Goal: Communication & Community: Answer question/provide support

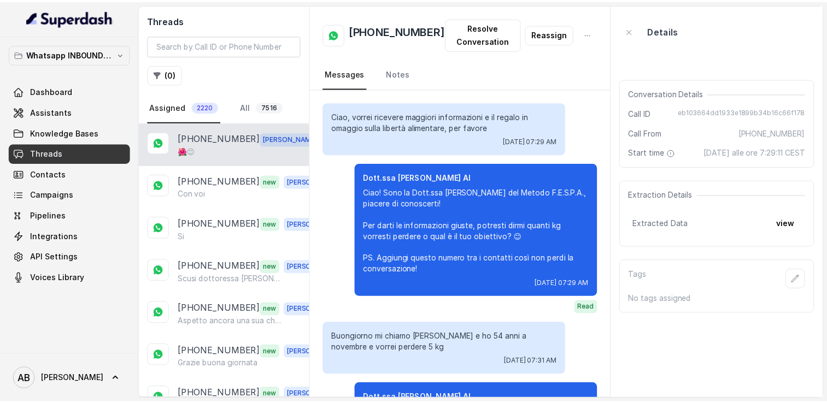
scroll to position [1165, 0]
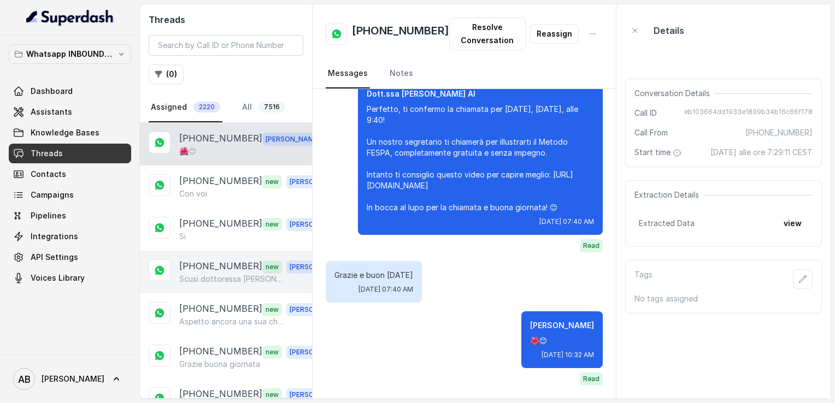
click at [214, 266] on p "[PHONE_NUMBER]" at bounding box center [220, 267] width 83 height 14
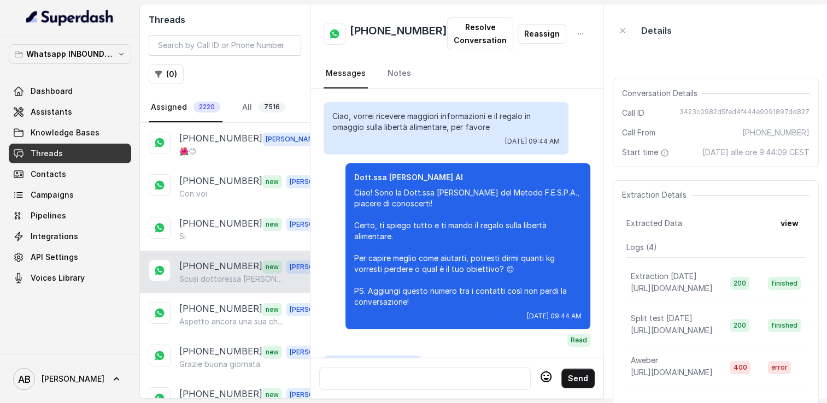
scroll to position [1428, 0]
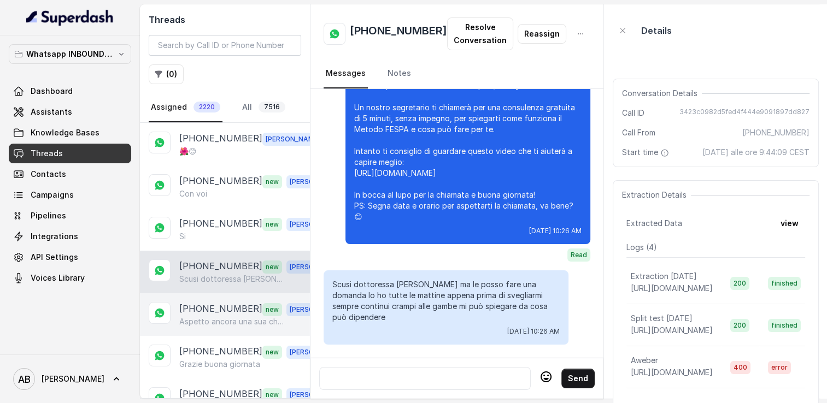
click at [218, 305] on p "[PHONE_NUMBER]" at bounding box center [220, 309] width 83 height 14
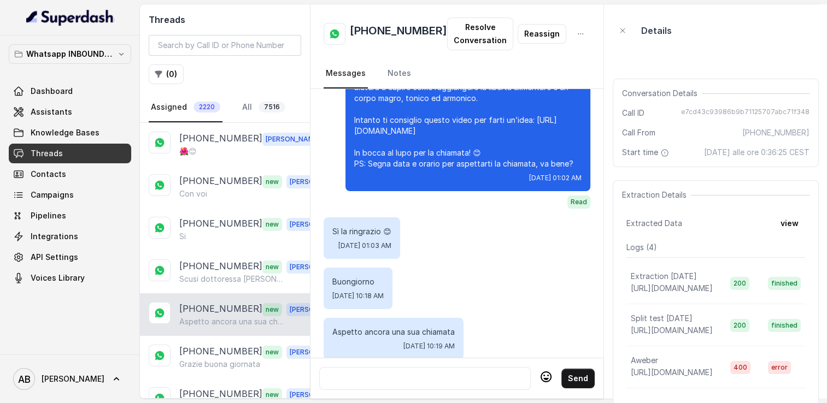
scroll to position [1699, 0]
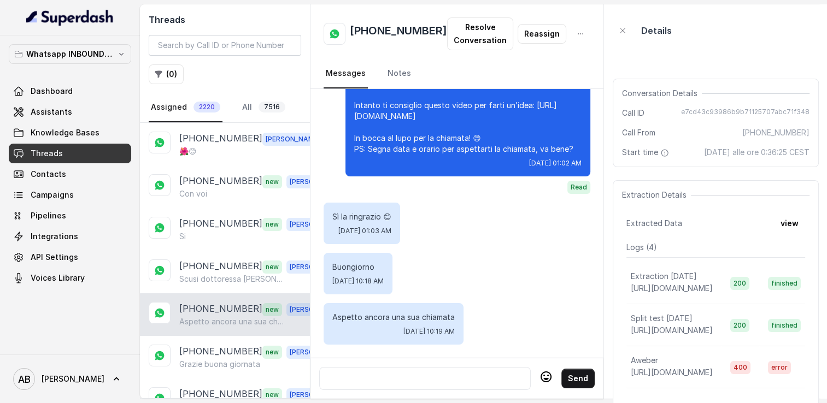
click at [393, 35] on h2 "[PHONE_NUMBER]" at bounding box center [398, 34] width 97 height 22
copy h2 "[PHONE_NUMBER]"
click at [383, 372] on div at bounding box center [425, 378] width 202 height 13
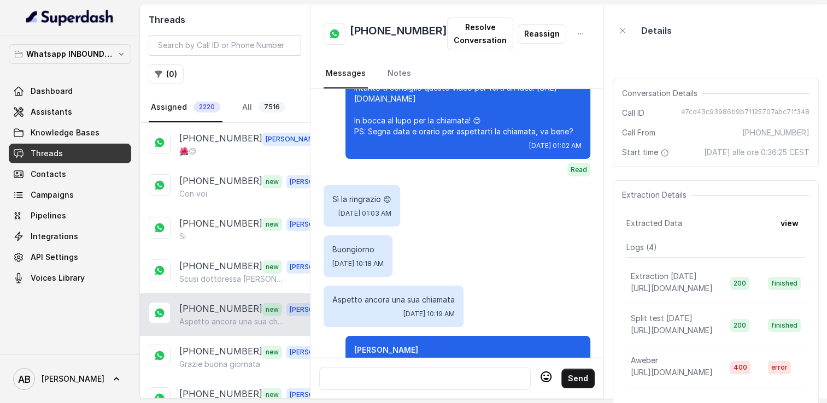
scroll to position [1798, 0]
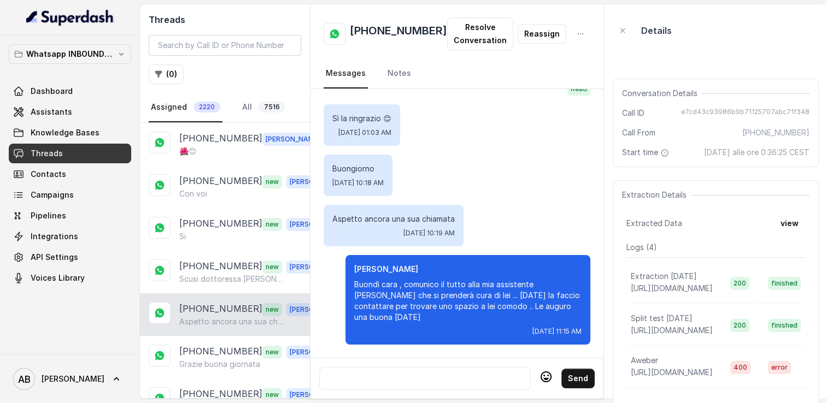
click at [430, 374] on div at bounding box center [425, 378] width 202 height 13
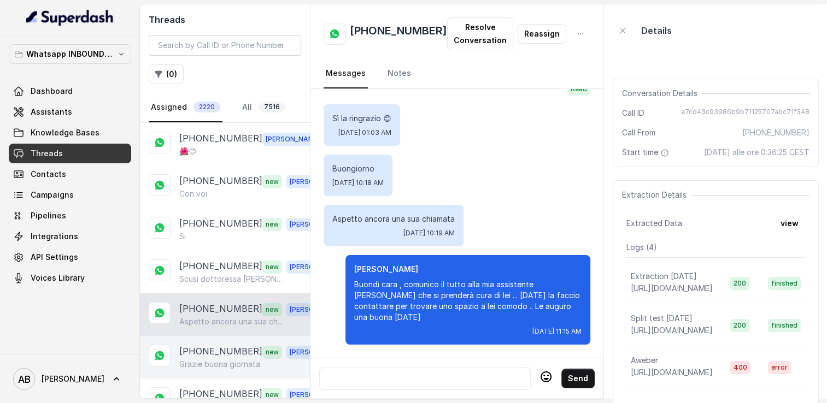
click at [219, 361] on p "Grazie buona giornata" at bounding box center [219, 364] width 81 height 11
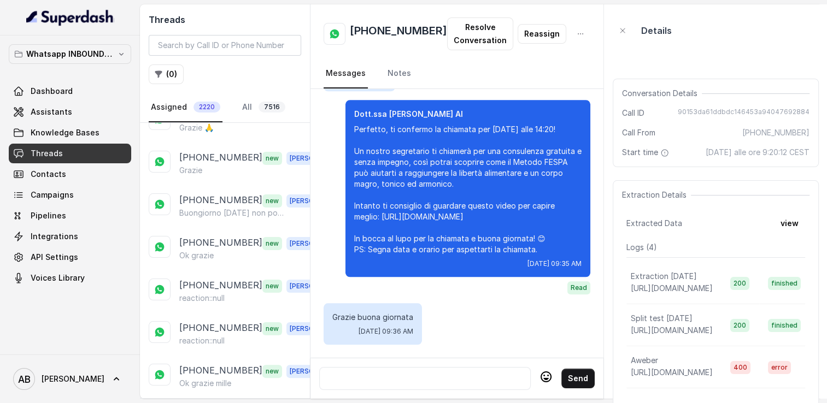
scroll to position [283, 0]
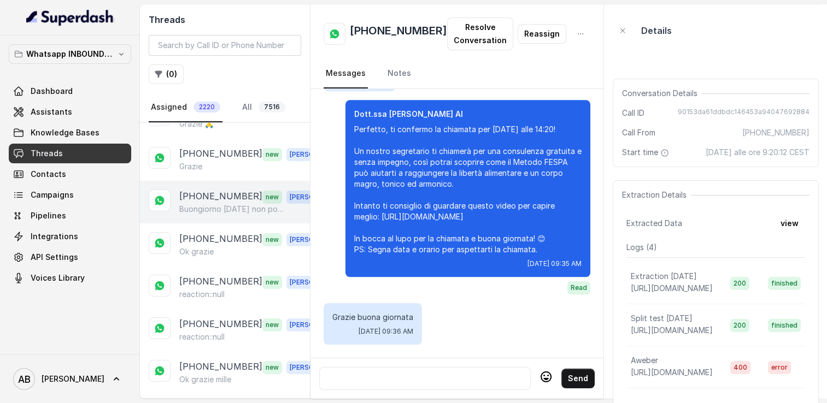
click at [230, 190] on p "[PHONE_NUMBER]" at bounding box center [220, 197] width 83 height 14
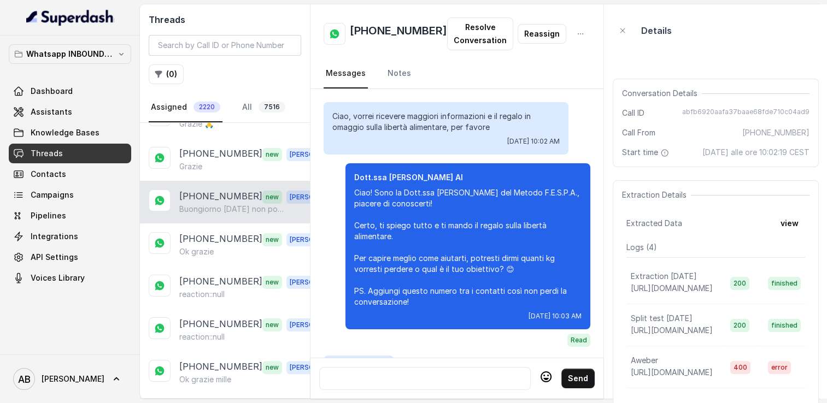
scroll to position [1159, 0]
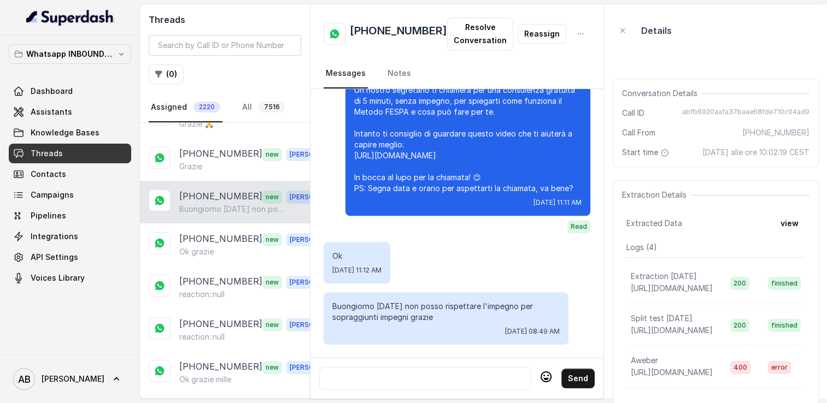
click at [399, 373] on div at bounding box center [425, 378] width 202 height 13
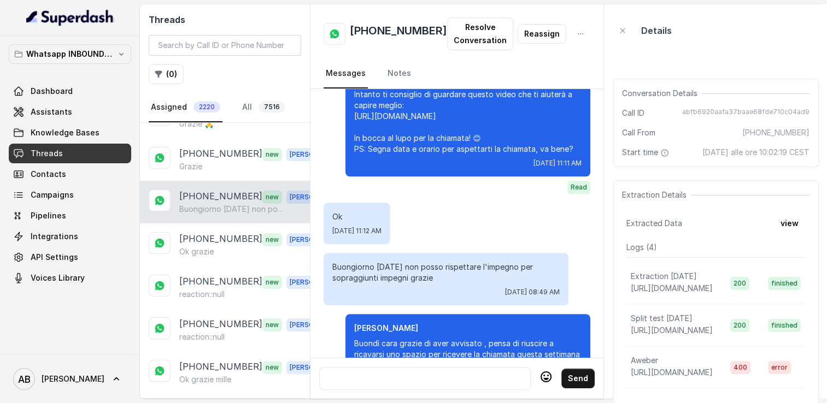
scroll to position [1246, 0]
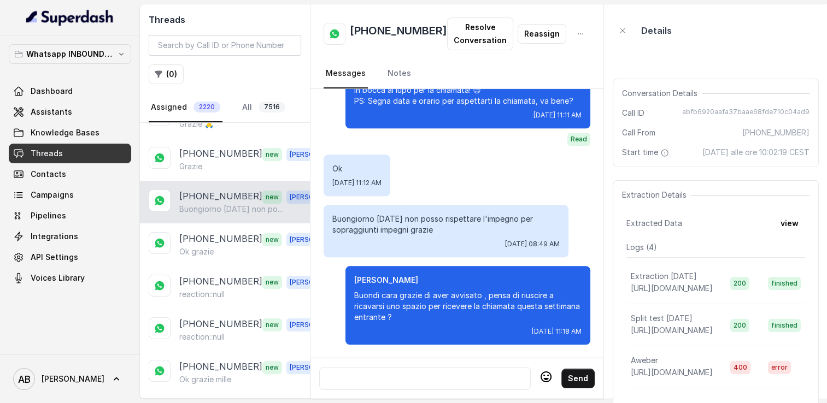
click at [403, 372] on div at bounding box center [425, 378] width 202 height 13
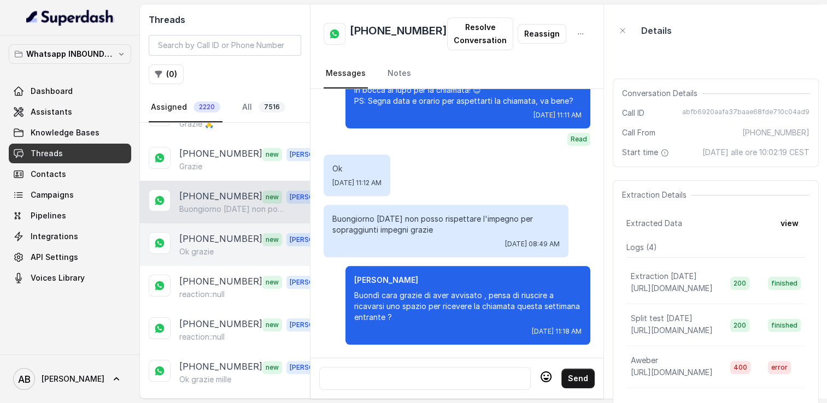
click at [221, 247] on div "Ok grazie" at bounding box center [255, 252] width 153 height 11
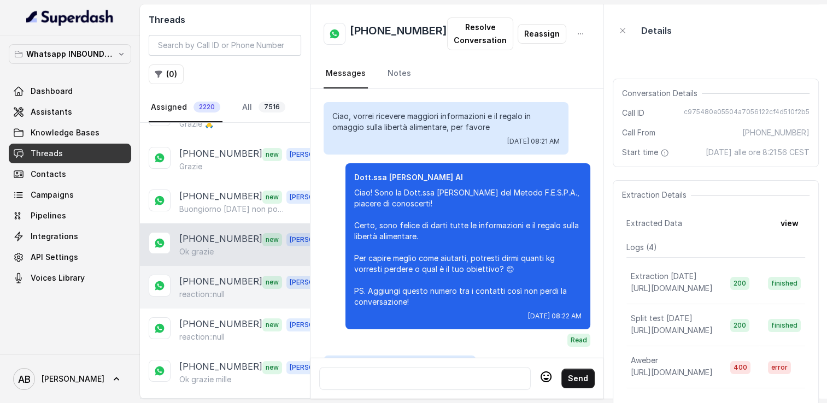
scroll to position [2154, 0]
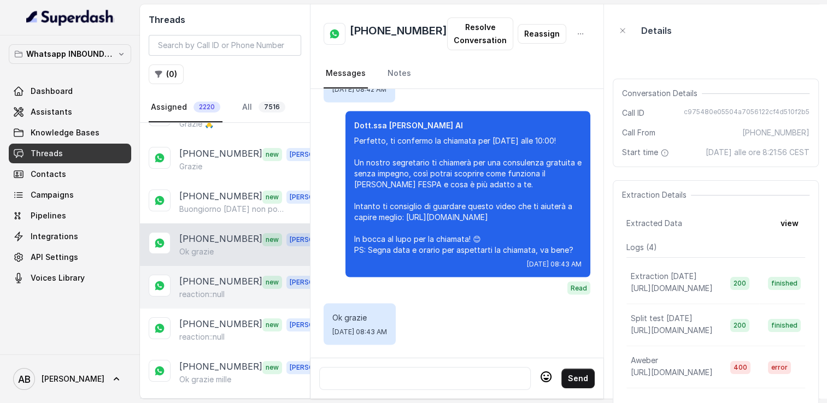
click at [203, 276] on p "[PHONE_NUMBER]" at bounding box center [220, 282] width 83 height 14
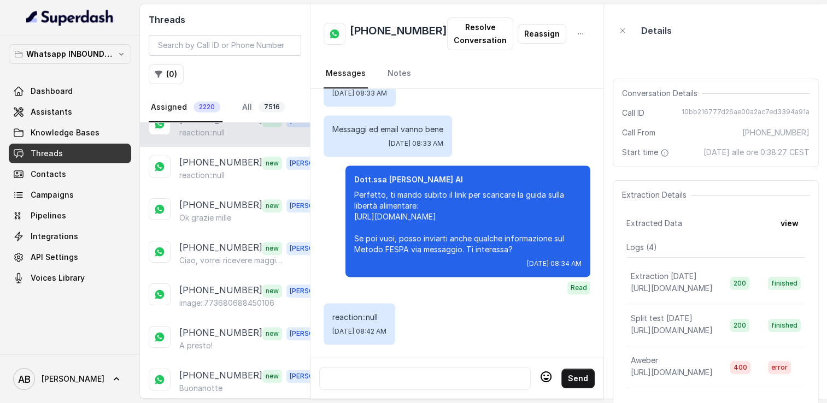
scroll to position [449, 0]
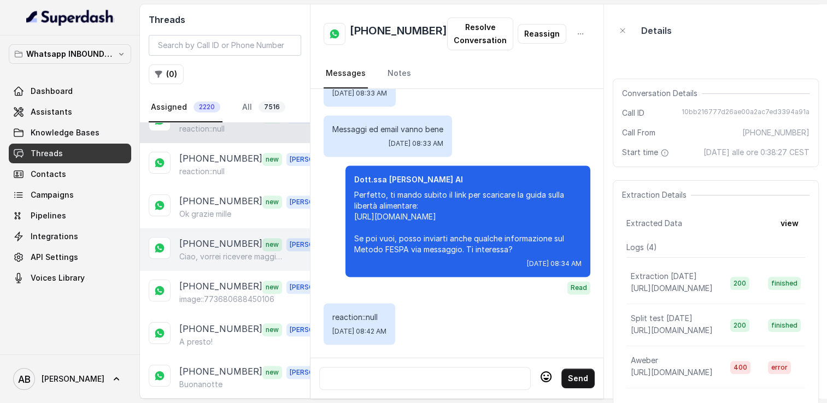
click at [220, 251] on p "Ciao, vorrei ricevere maggiori informazioni e il regalo in omaggio sulla libert…" at bounding box center [231, 256] width 105 height 11
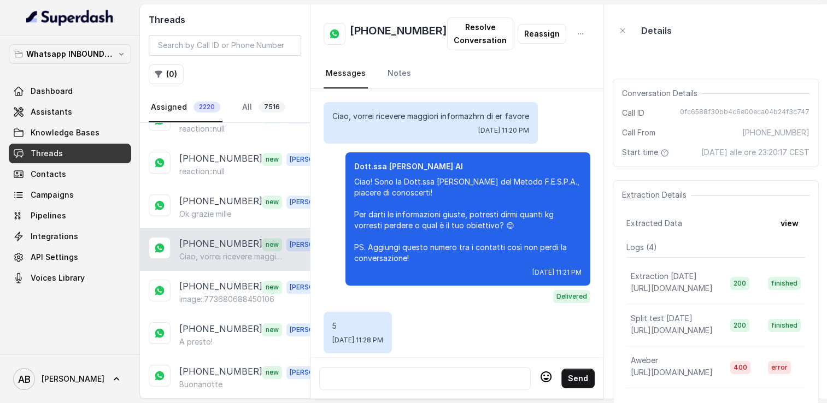
scroll to position [1082, 0]
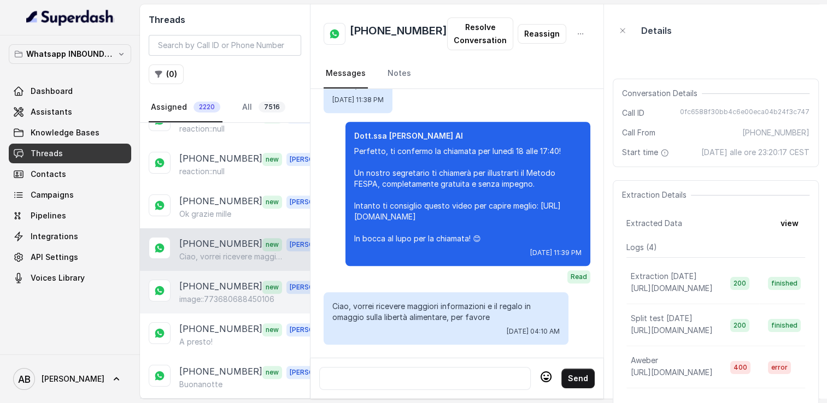
click at [219, 280] on p "[PHONE_NUMBER]" at bounding box center [220, 287] width 83 height 14
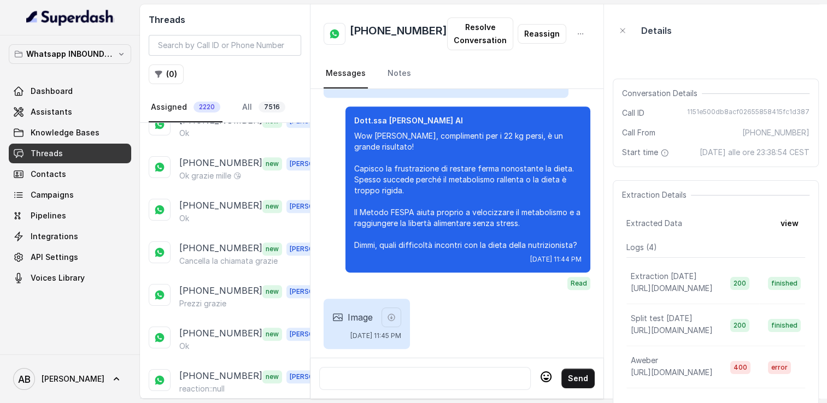
scroll to position [793, 0]
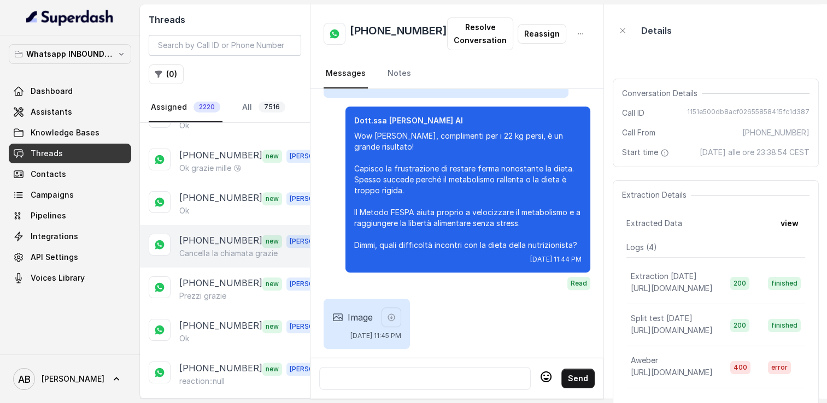
click at [220, 250] on div "[PHONE_NUMBER] new [PERSON_NAME] la chiamata grazie" at bounding box center [225, 246] width 170 height 43
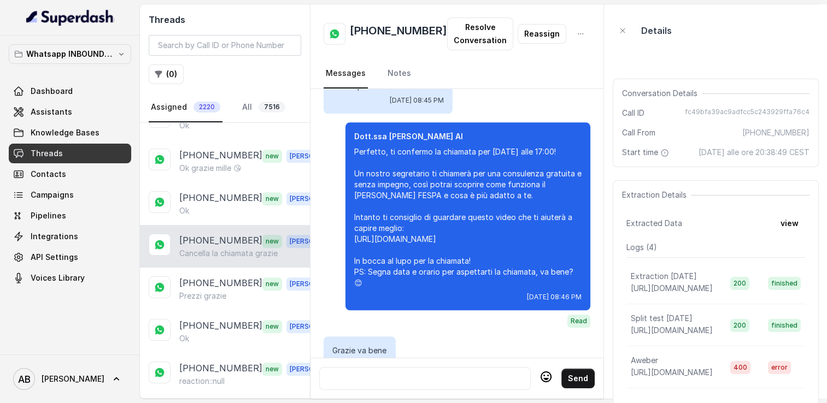
scroll to position [1365, 0]
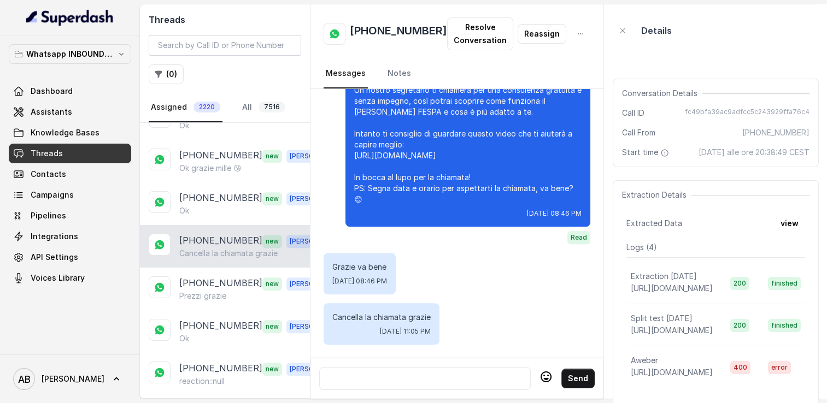
click at [413, 372] on div at bounding box center [425, 378] width 202 height 13
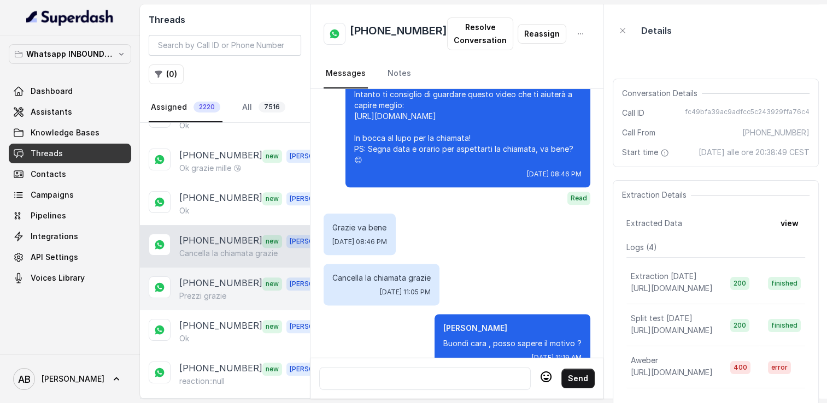
click at [240, 291] on div "Prezzi grazie" at bounding box center [255, 296] width 153 height 11
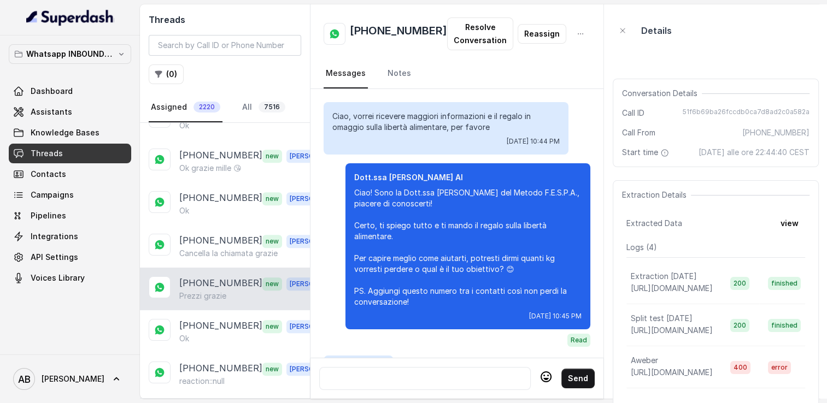
scroll to position [1281, 0]
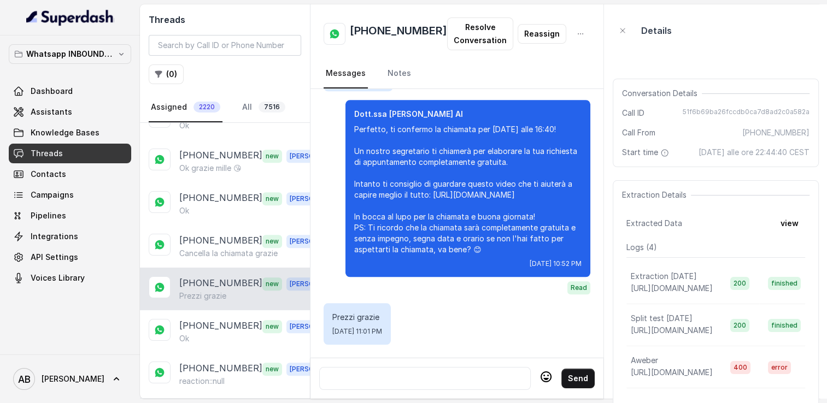
click at [437, 375] on div at bounding box center [425, 378] width 202 height 13
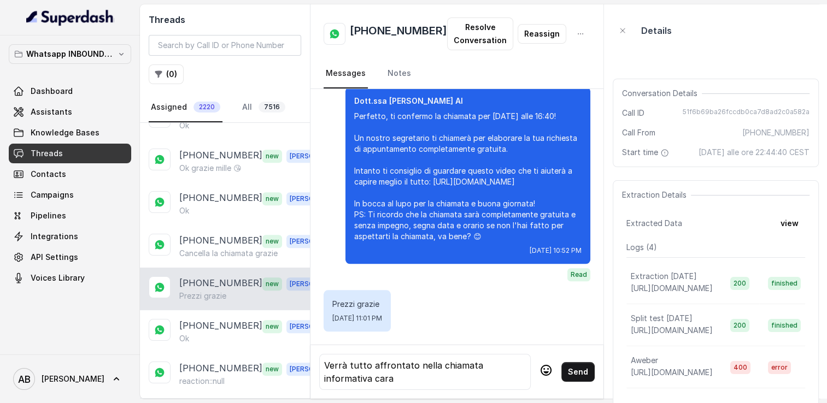
click at [325, 360] on div "Verrà tutto affrontato nella chiamata informativa cara" at bounding box center [425, 372] width 202 height 26
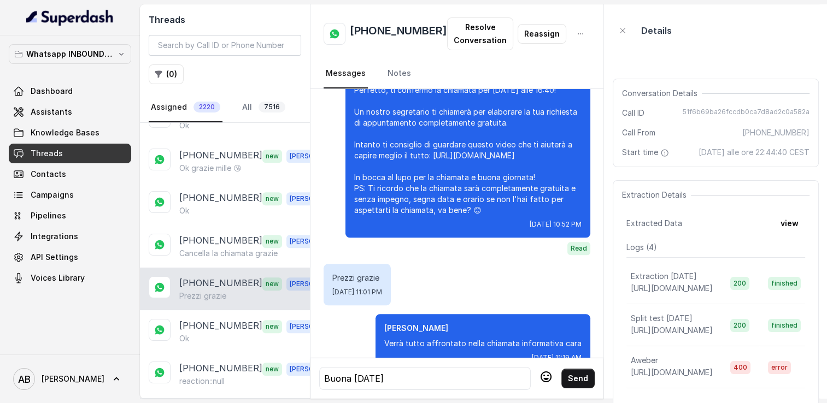
click at [540, 371] on icon at bounding box center [546, 377] width 13 height 13
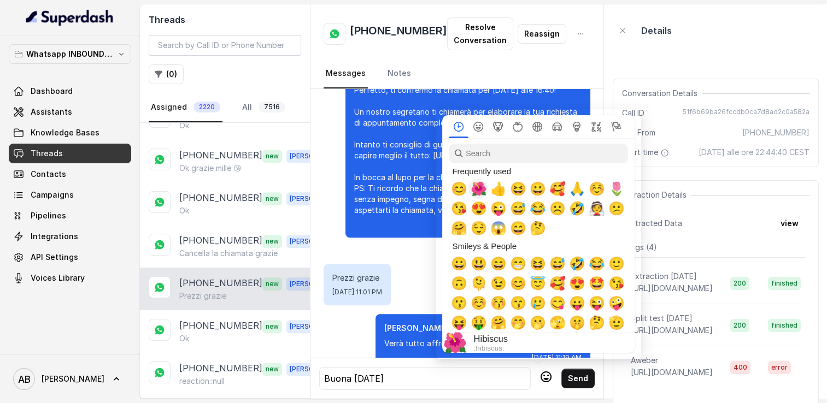
click at [475, 188] on span "🌺" at bounding box center [478, 189] width 16 height 15
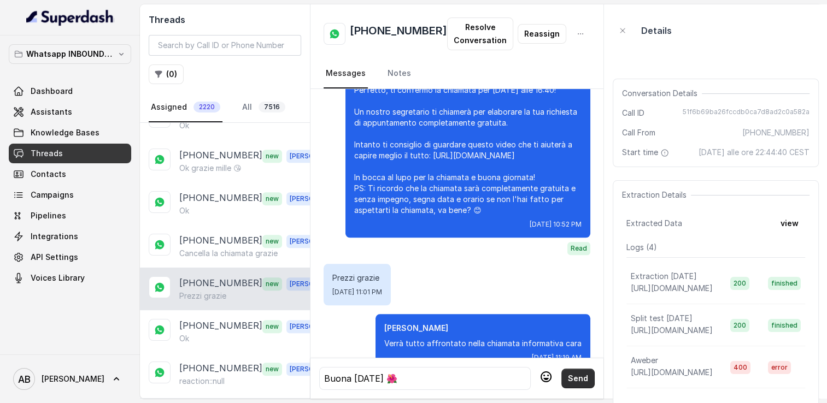
click at [565, 375] on button "Send" at bounding box center [577, 379] width 33 height 20
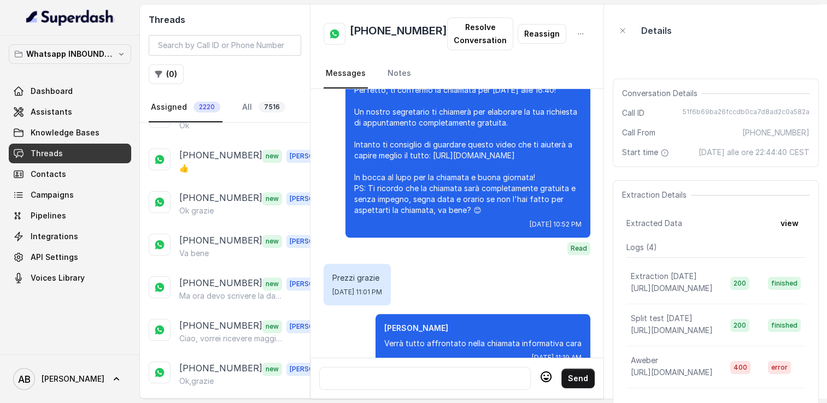
scroll to position [1313, 0]
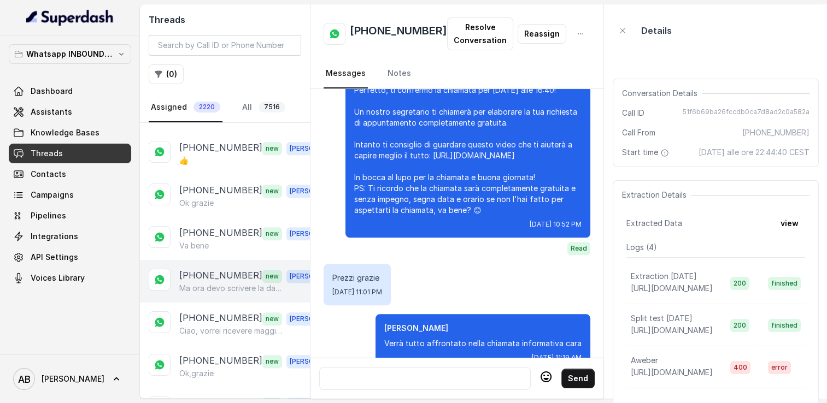
click at [214, 283] on p "Ma ora devo scrivere la data e ora per aspettare la chiamata" at bounding box center [231, 288] width 105 height 11
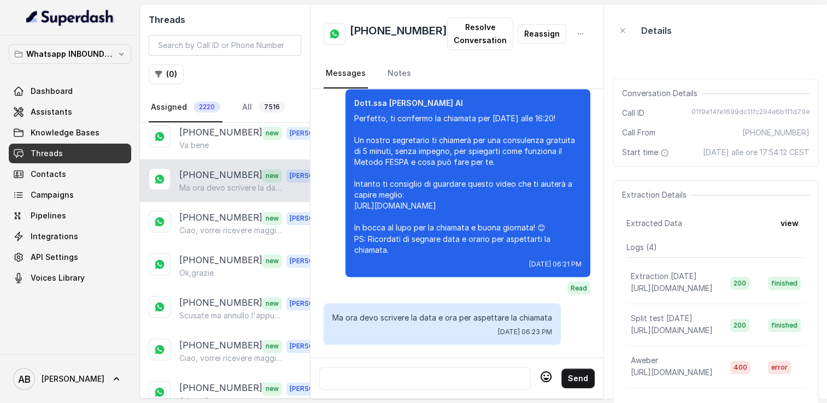
scroll to position [1429, 0]
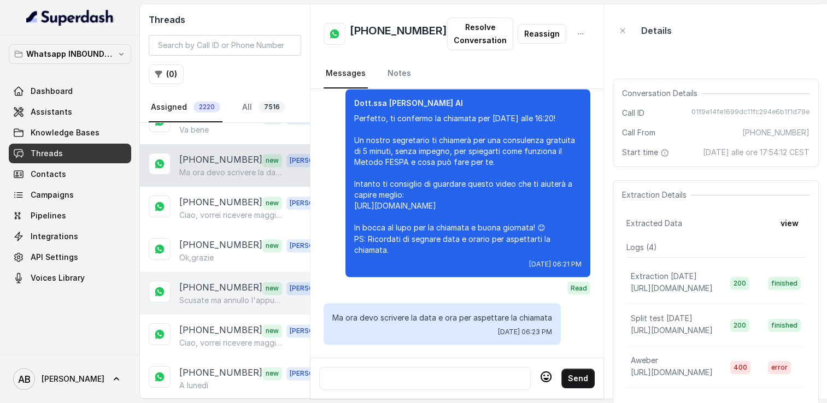
click at [219, 281] on p "[PHONE_NUMBER]" at bounding box center [220, 288] width 83 height 14
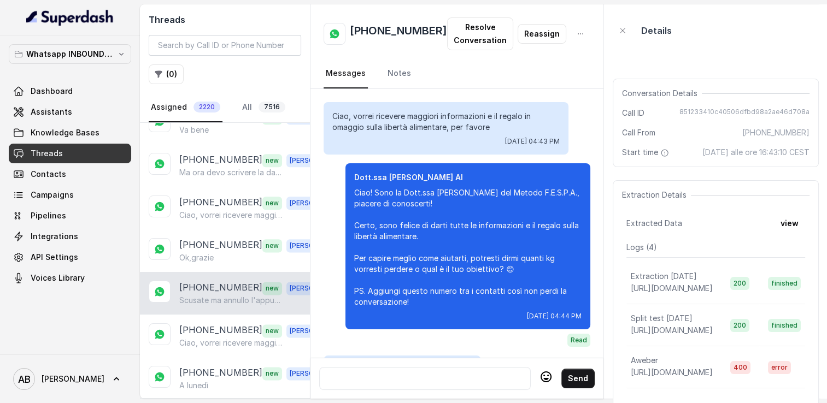
scroll to position [1546, 0]
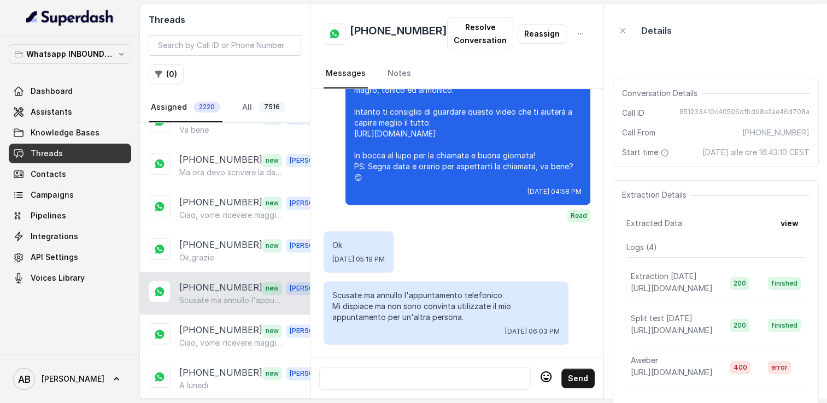
click at [406, 373] on div at bounding box center [425, 378] width 202 height 13
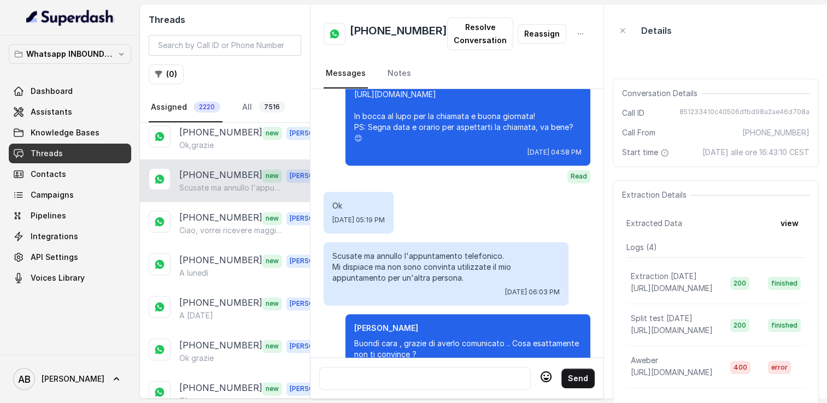
scroll to position [1623, 0]
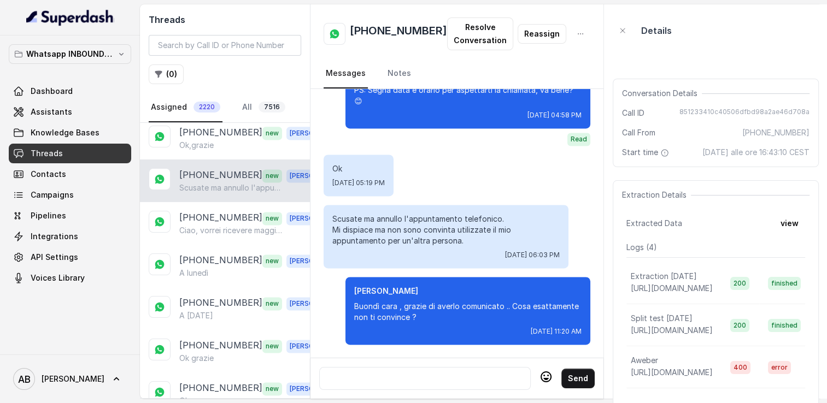
click at [400, 376] on div at bounding box center [425, 378] width 202 height 13
